Goal: Find specific page/section: Find specific page/section

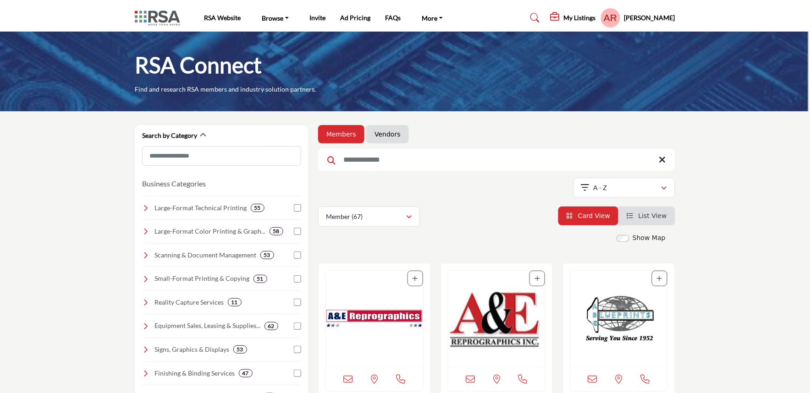
click at [359, 214] on p "Member (67)" at bounding box center [344, 216] width 37 height 9
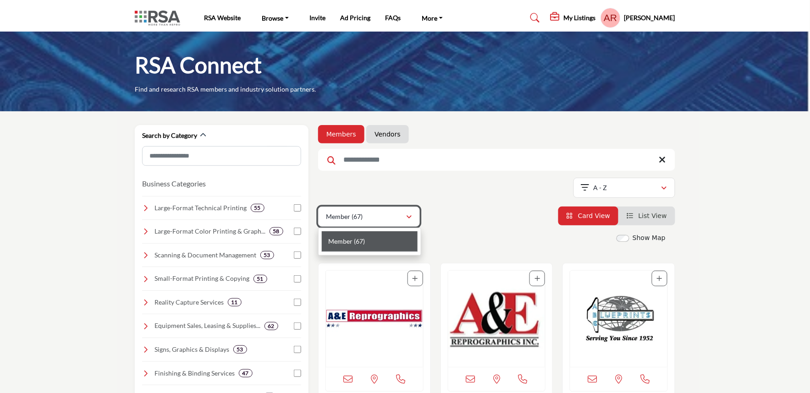
click at [358, 219] on p "Member (67)" at bounding box center [344, 216] width 37 height 9
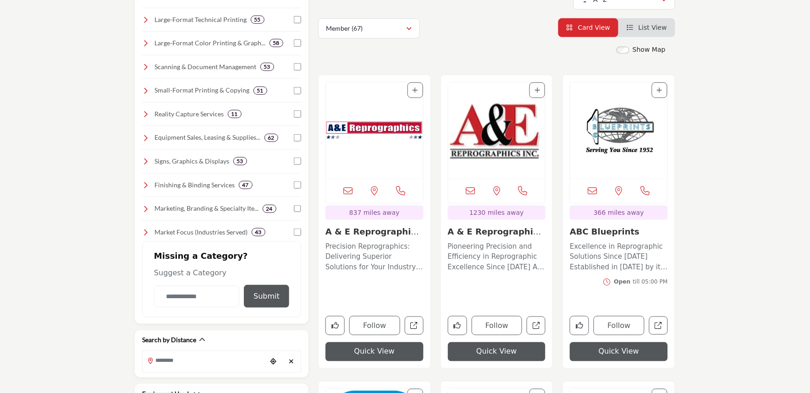
scroll to position [254, 0]
